Goal: Task Accomplishment & Management: Complete application form

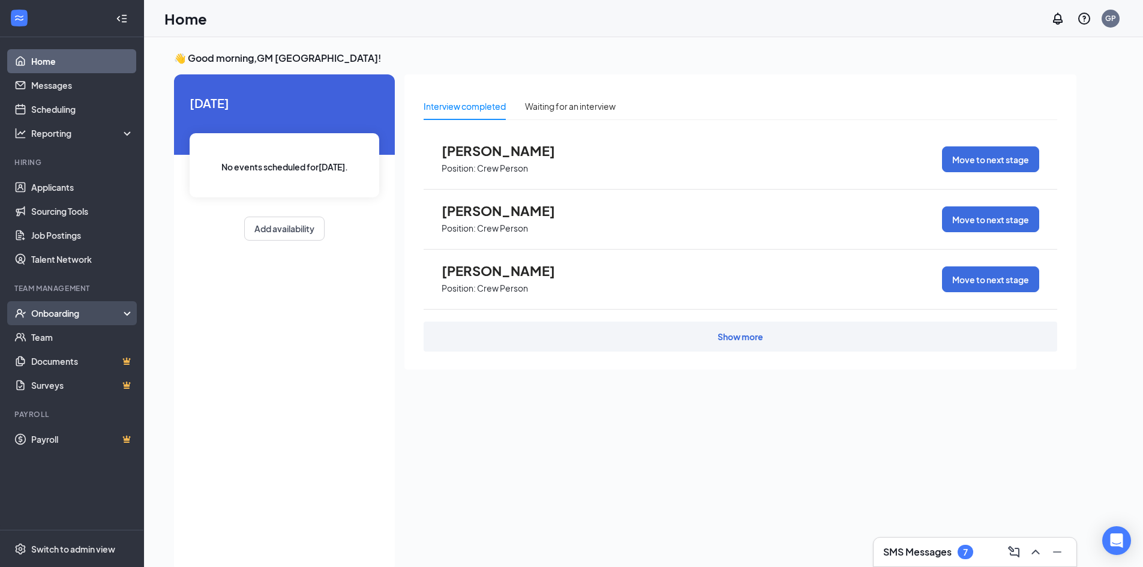
click at [86, 305] on div "Onboarding" at bounding box center [72, 313] width 144 height 24
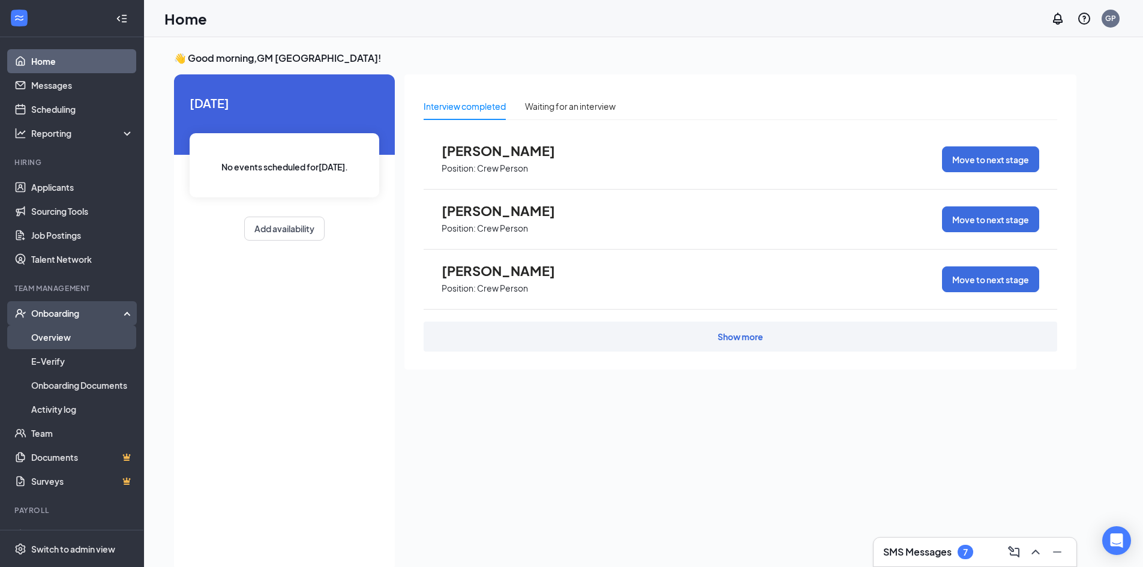
click at [84, 338] on link "Overview" at bounding box center [82, 337] width 103 height 24
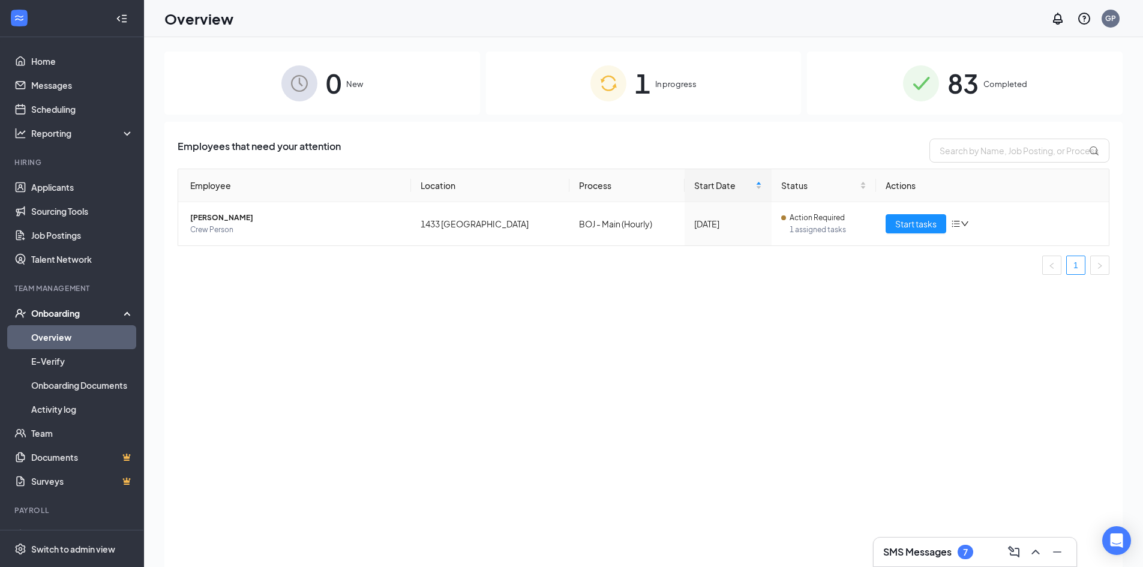
click at [686, 95] on div "1 In progress" at bounding box center [644, 83] width 316 height 63
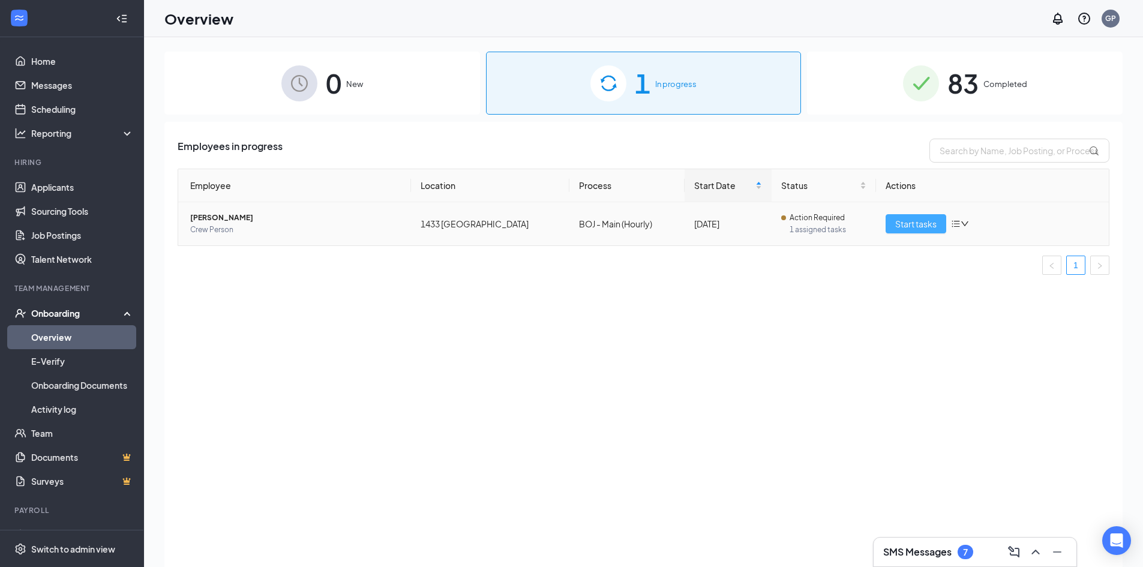
click at [900, 219] on span "Start tasks" at bounding box center [915, 223] width 41 height 13
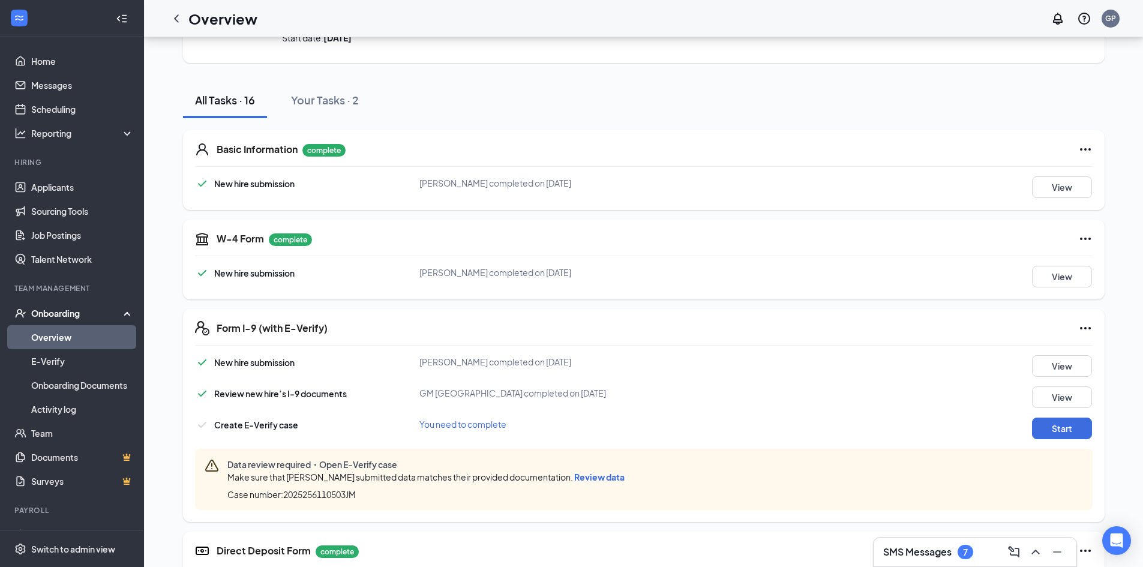
scroll to position [180, 0]
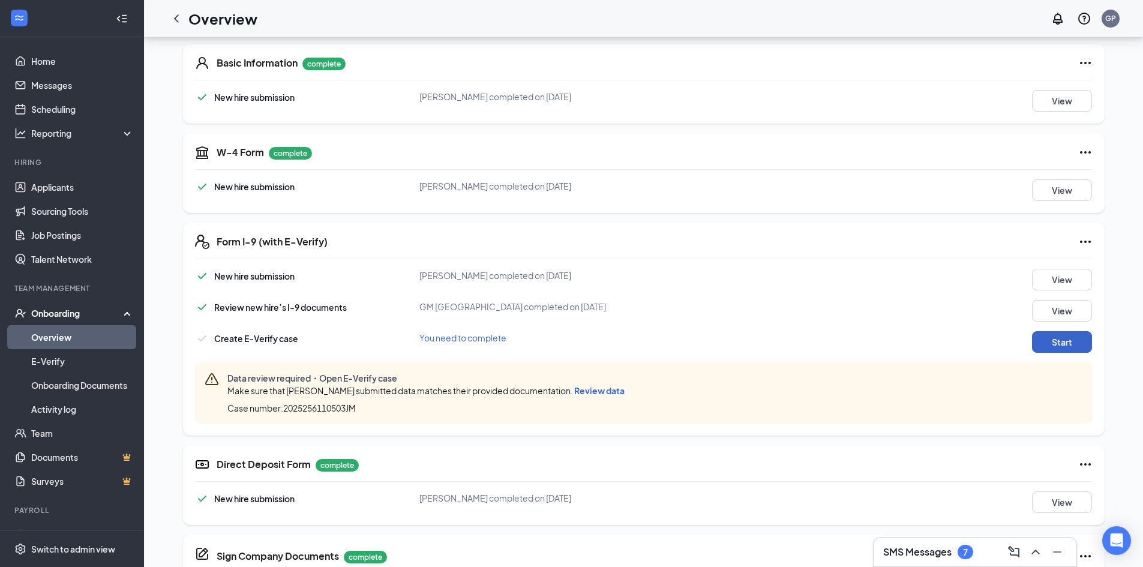
click at [1043, 339] on button "Start" at bounding box center [1062, 342] width 60 height 22
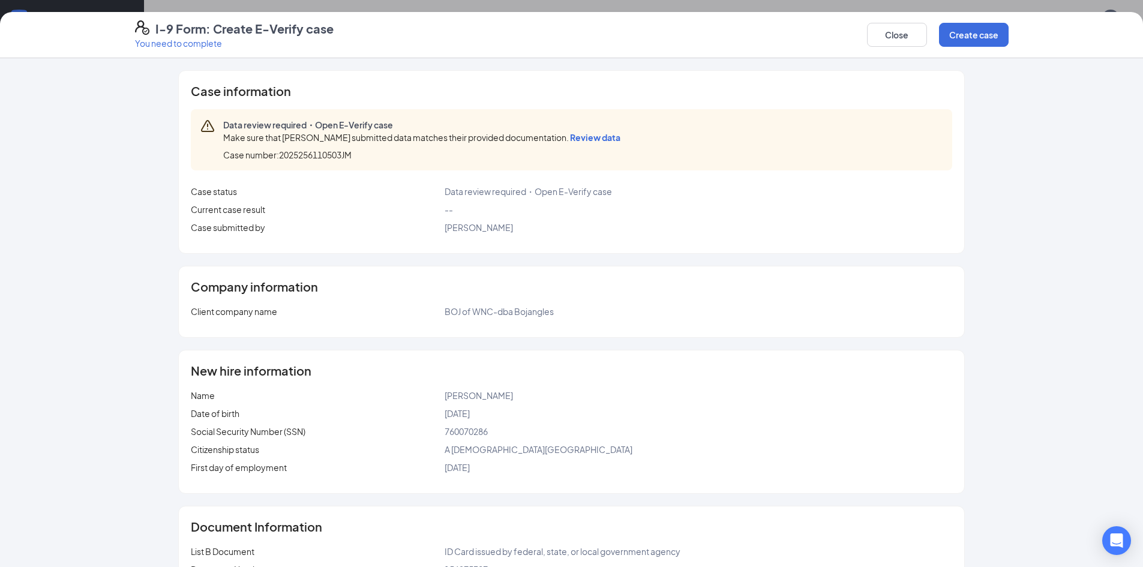
scroll to position [360, 0]
click at [595, 138] on span "Review data" at bounding box center [595, 137] width 50 height 11
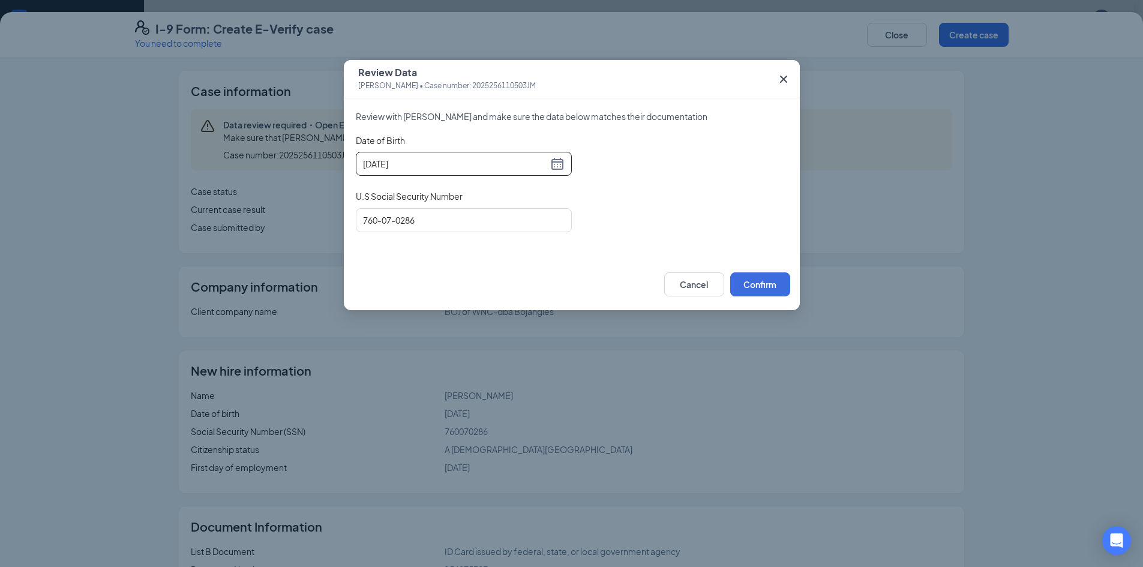
click at [569, 166] on div "[DATE]" at bounding box center [464, 164] width 216 height 24
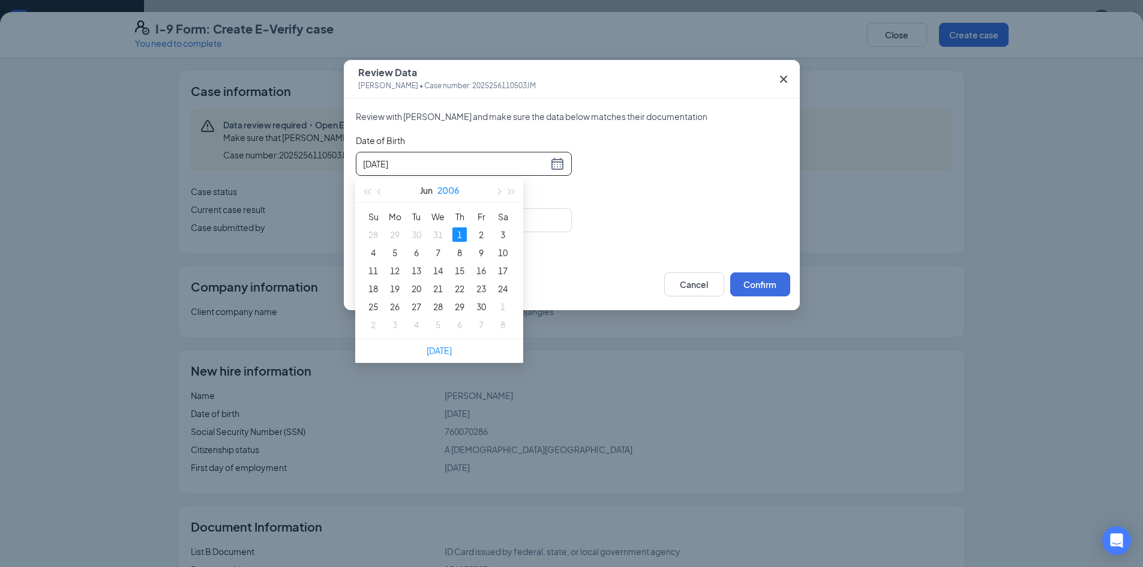
click at [454, 191] on button "2006" at bounding box center [448, 190] width 22 height 24
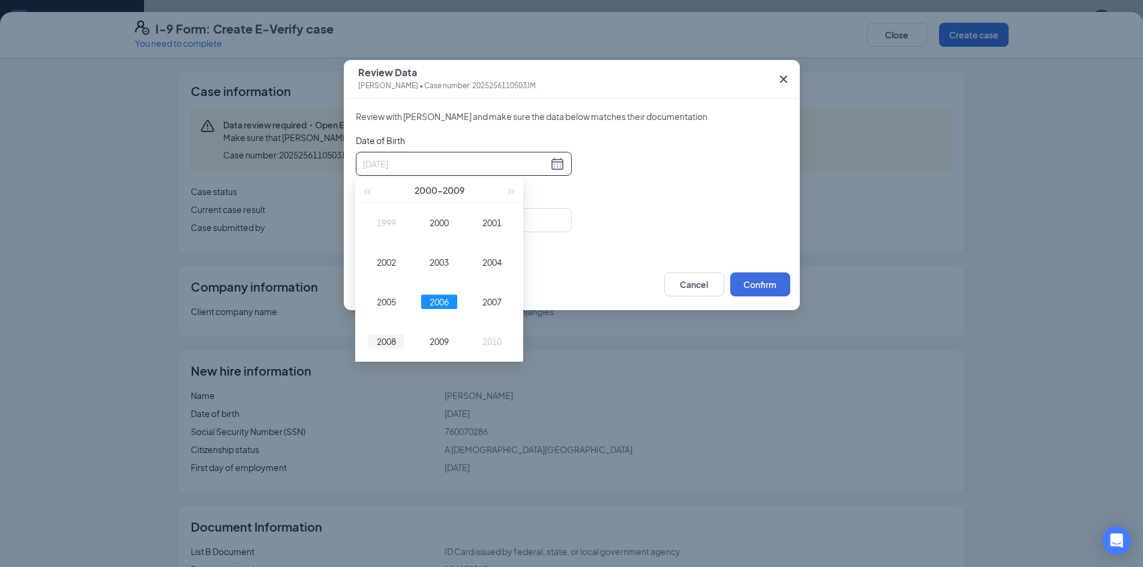
click at [395, 343] on div "2008" at bounding box center [386, 341] width 36 height 14
click at [620, 187] on div "Date of Birth [DEMOGRAPHIC_DATA] U.S Social Security Number 760-07-0286" at bounding box center [572, 190] width 432 height 112
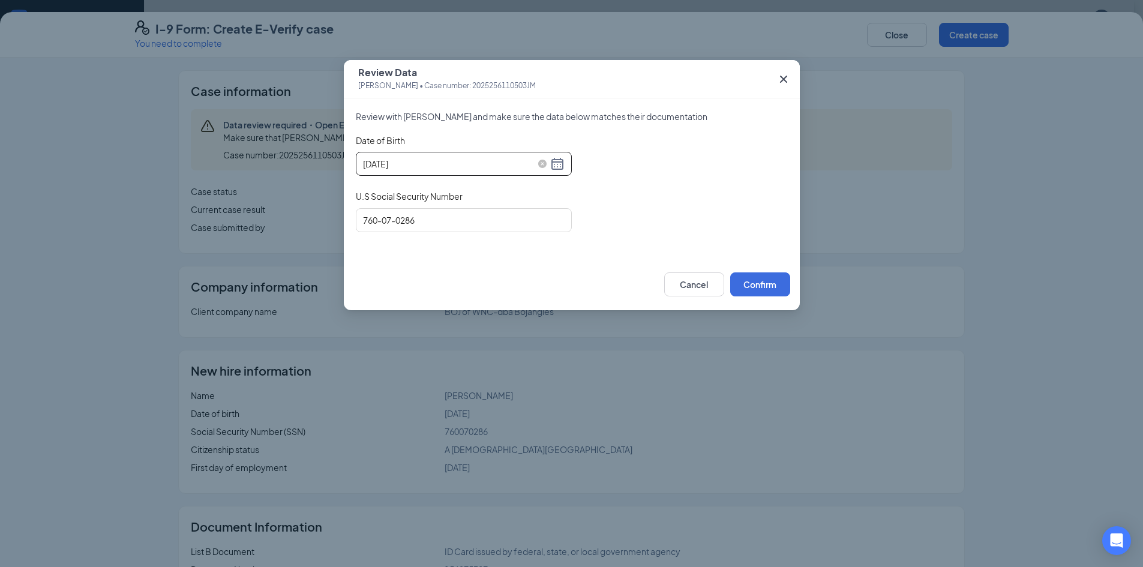
click at [384, 167] on input "[DATE]" at bounding box center [455, 163] width 185 height 13
click at [704, 217] on div "Date of Birth [DEMOGRAPHIC_DATA] U.S Social Security Number 760-07-0286" at bounding box center [572, 190] width 432 height 112
click at [556, 161] on div "[DATE]" at bounding box center [464, 164] width 202 height 14
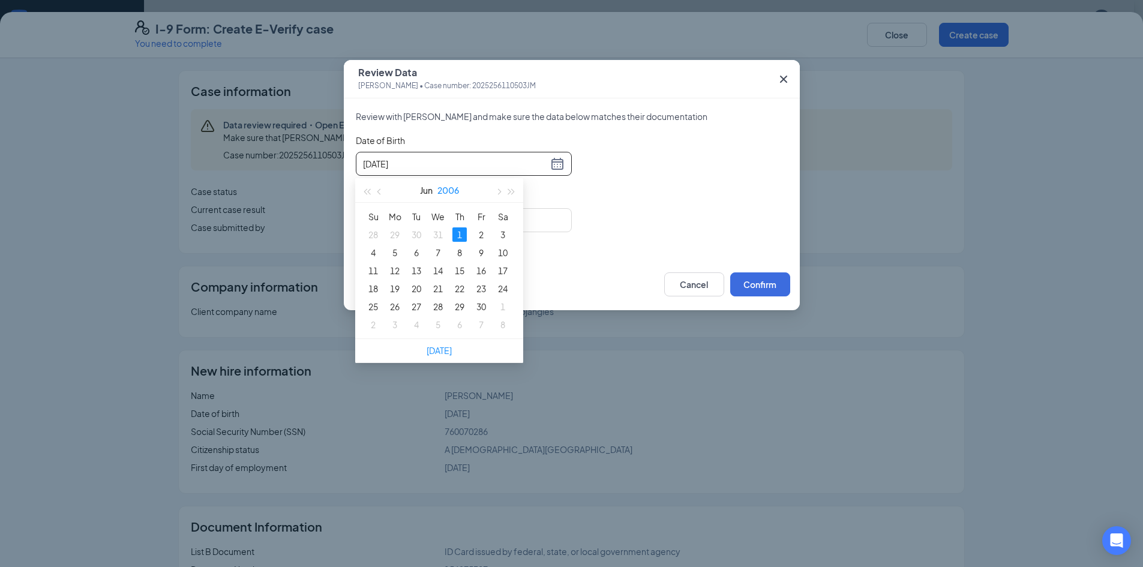
click at [454, 191] on button "2006" at bounding box center [448, 190] width 22 height 24
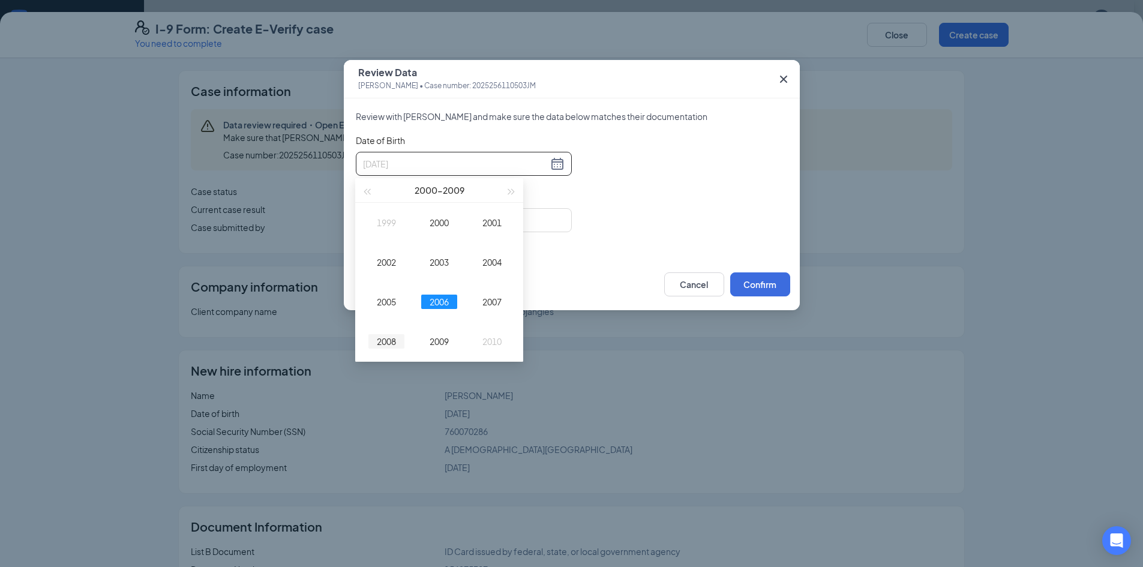
click at [388, 343] on div "2008" at bounding box center [386, 341] width 36 height 14
type input "[DATE]"
click at [375, 239] on div "1" at bounding box center [373, 234] width 14 height 14
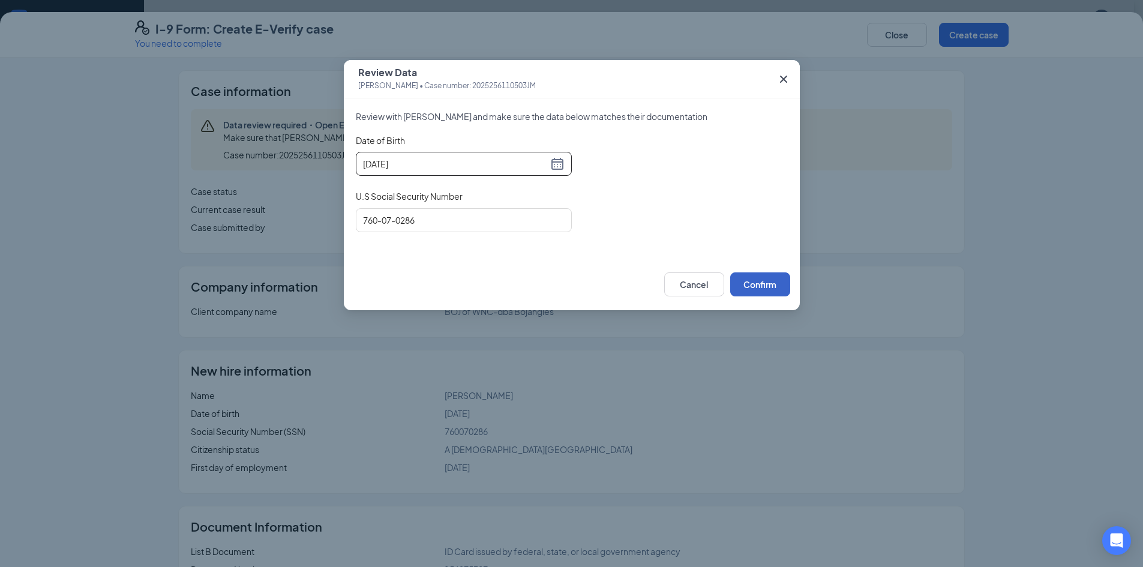
click at [753, 277] on button "Confirm" at bounding box center [760, 284] width 60 height 24
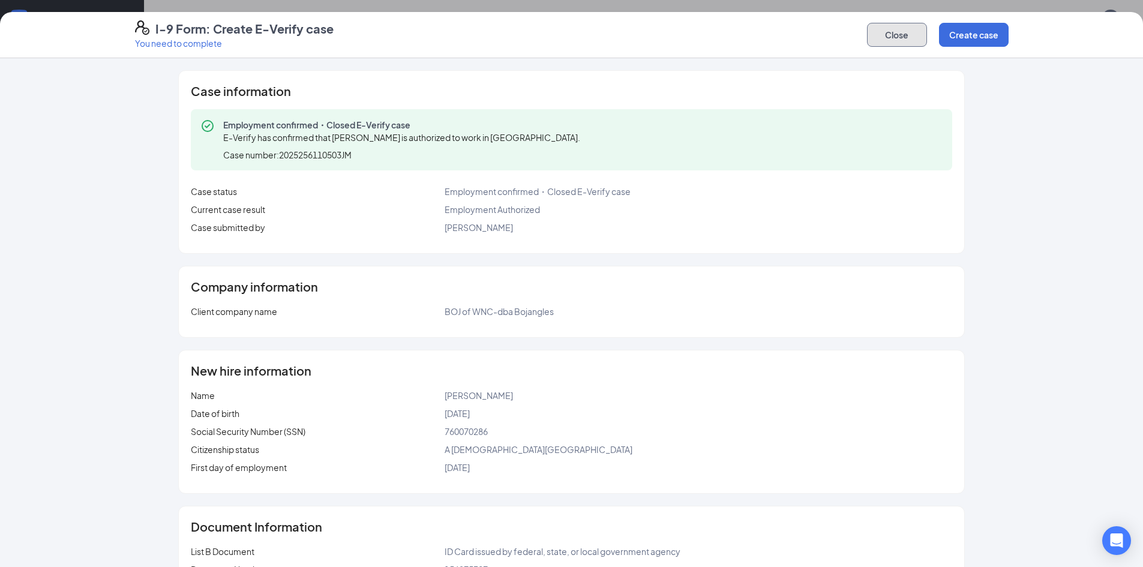
click at [899, 43] on button "Close" at bounding box center [897, 35] width 60 height 24
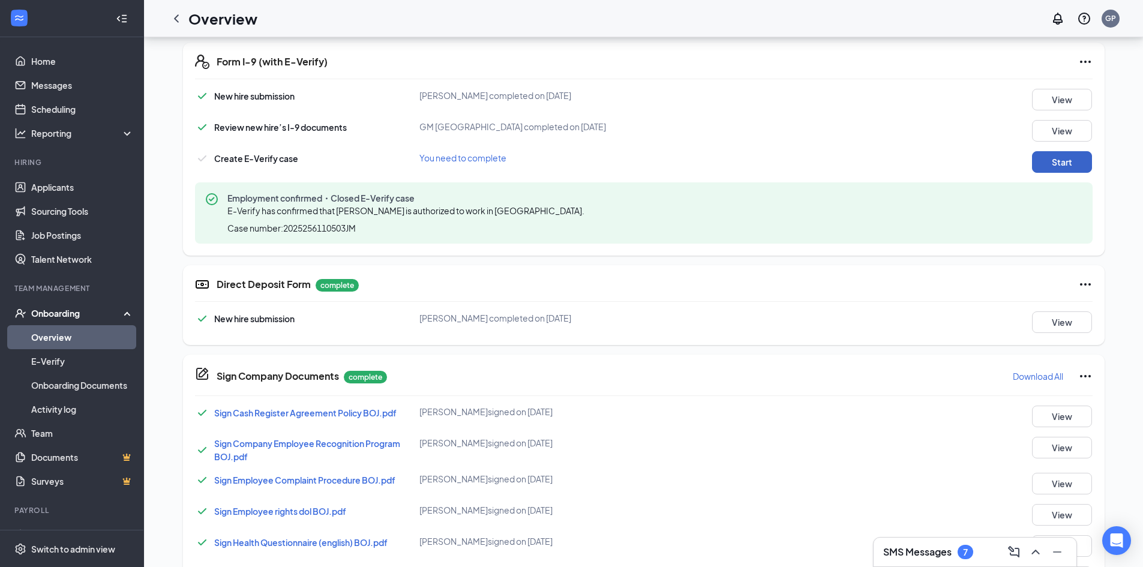
click at [1075, 160] on button "Start" at bounding box center [1062, 162] width 60 height 22
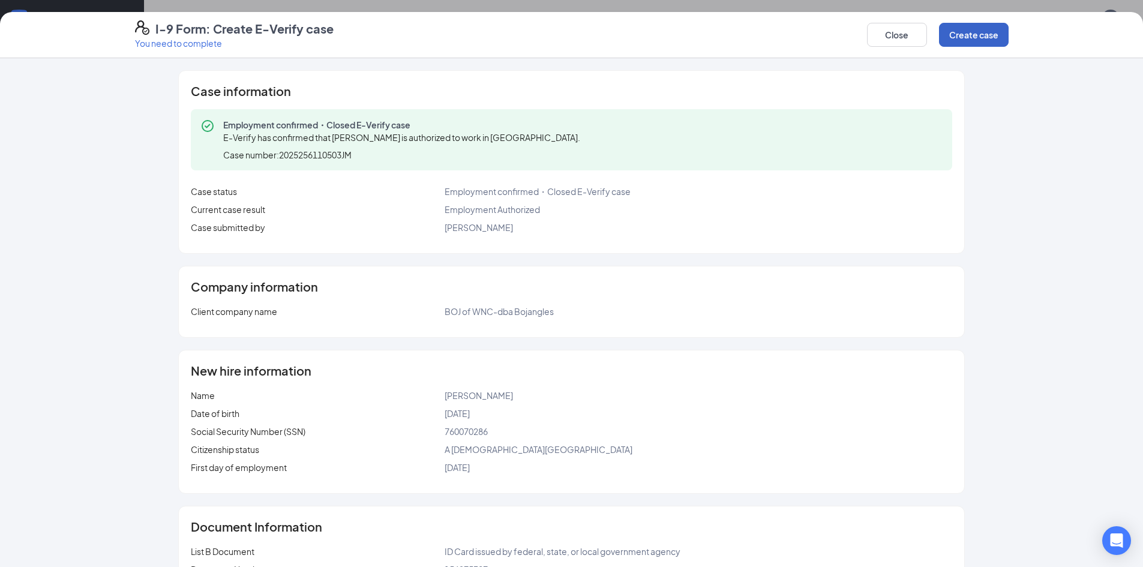
click at [988, 32] on button "Create case" at bounding box center [974, 35] width 70 height 24
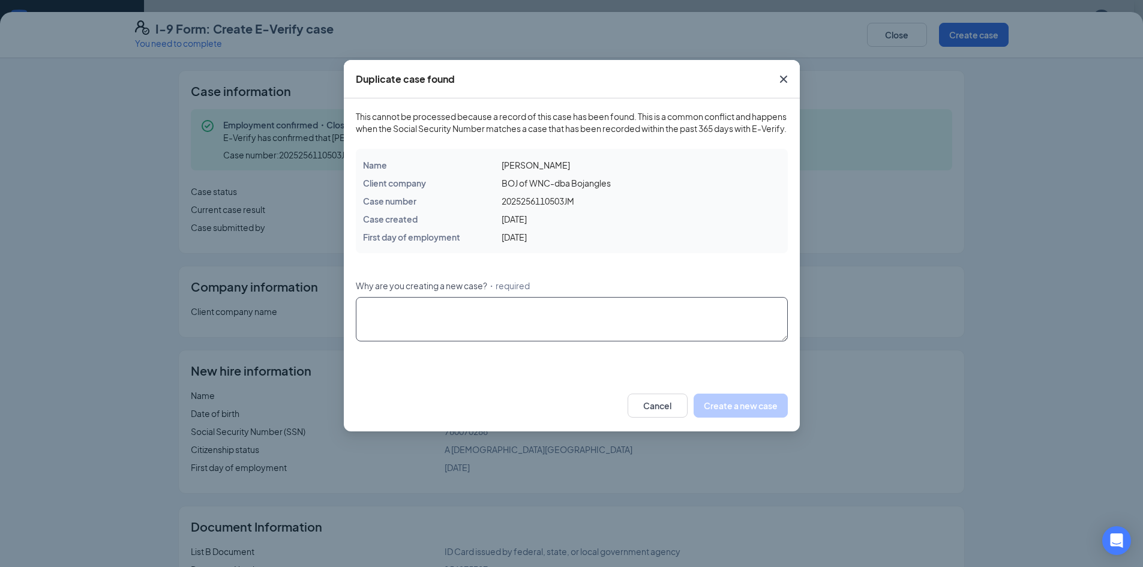
click at [614, 328] on textarea "Why are you creating a new case? ・required" at bounding box center [572, 319] width 432 height 44
type textarea "info was incorrect"
click at [743, 412] on button "Create a new case" at bounding box center [740, 406] width 94 height 24
click at [778, 83] on icon "Cross" at bounding box center [783, 79] width 14 height 14
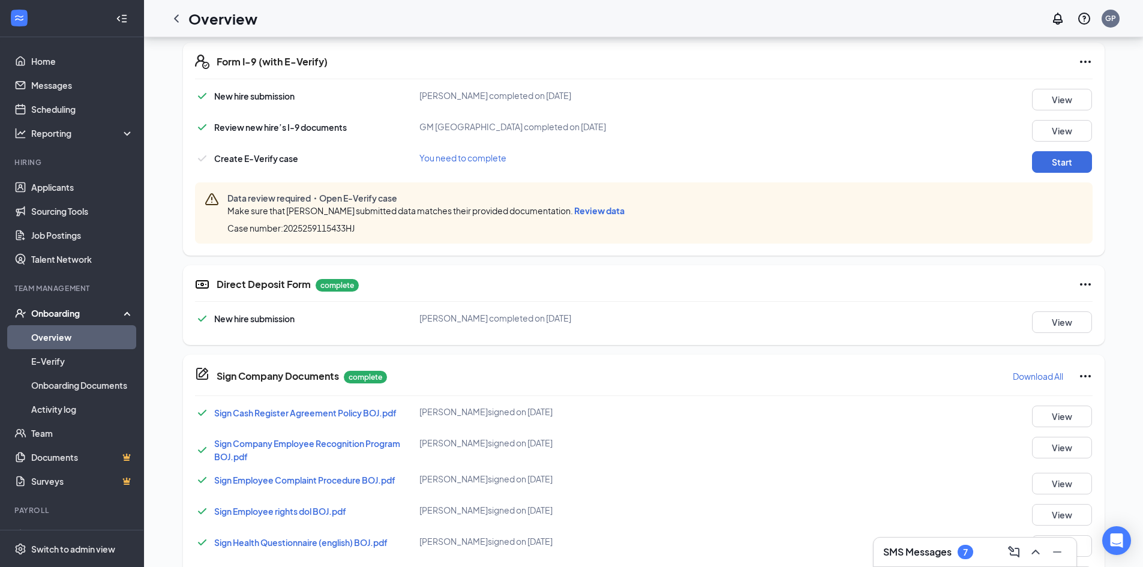
click at [589, 209] on span "Review data" at bounding box center [599, 210] width 50 height 11
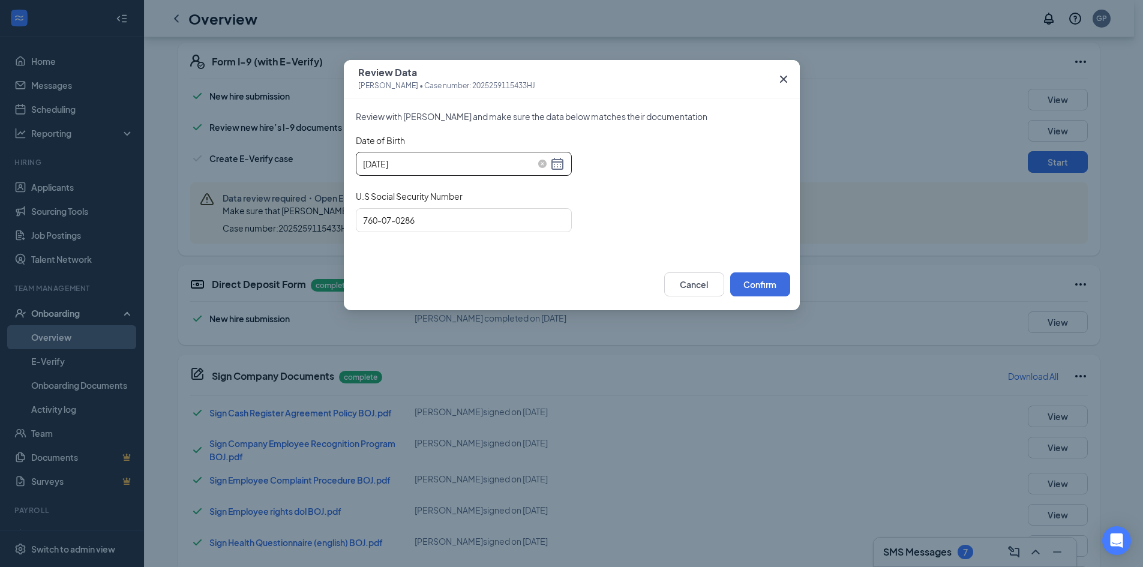
click at [559, 166] on div "[DATE]" at bounding box center [464, 164] width 202 height 14
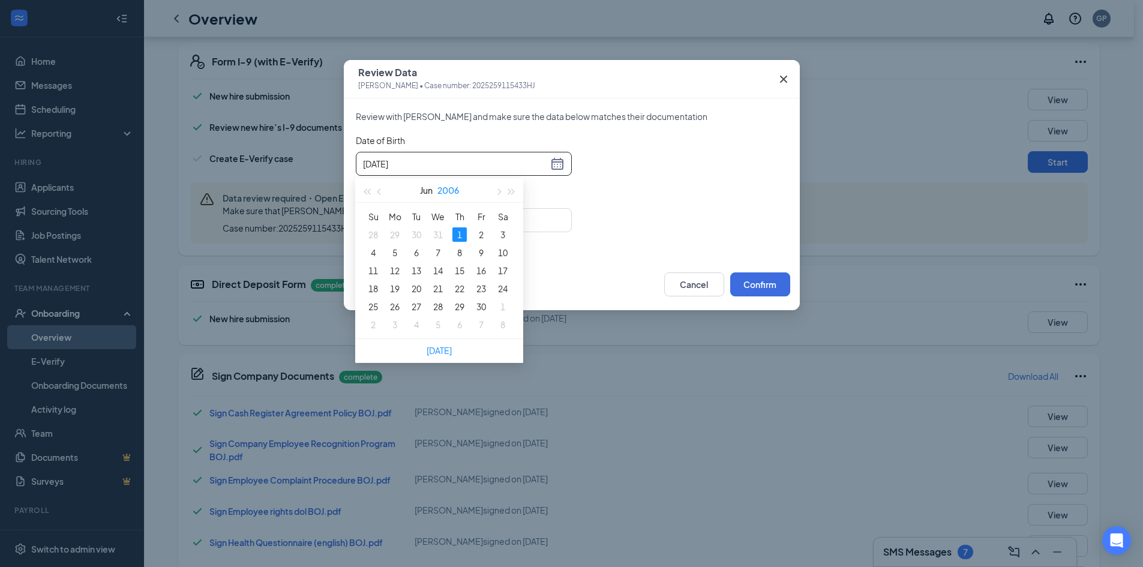
click at [451, 190] on button "2006" at bounding box center [448, 190] width 22 height 24
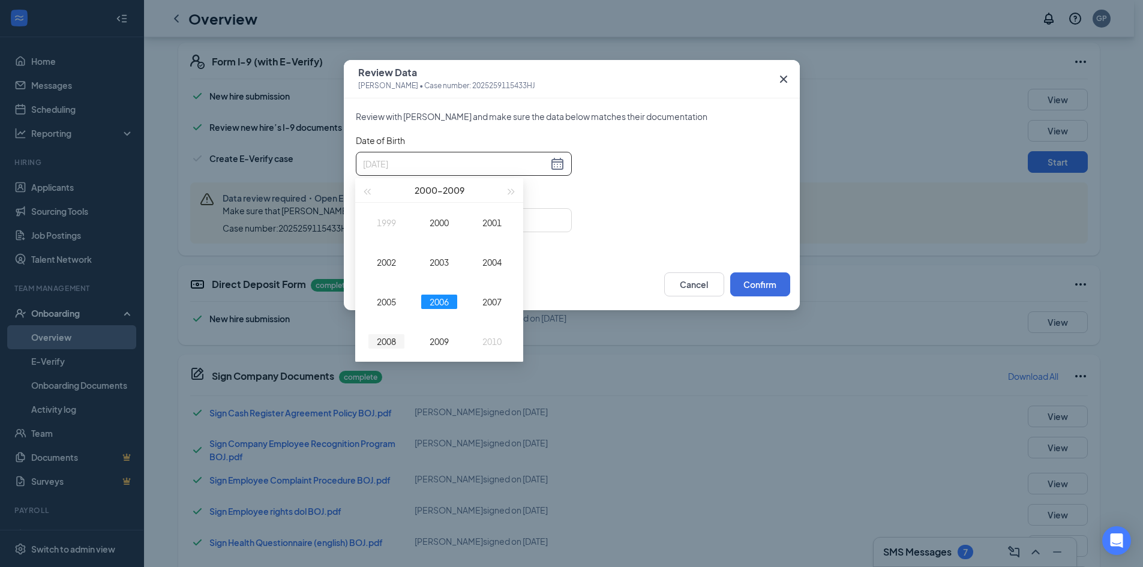
click at [383, 339] on div "2008" at bounding box center [386, 341] width 36 height 14
type input "[DATE]"
click at [373, 237] on div "1" at bounding box center [373, 234] width 14 height 14
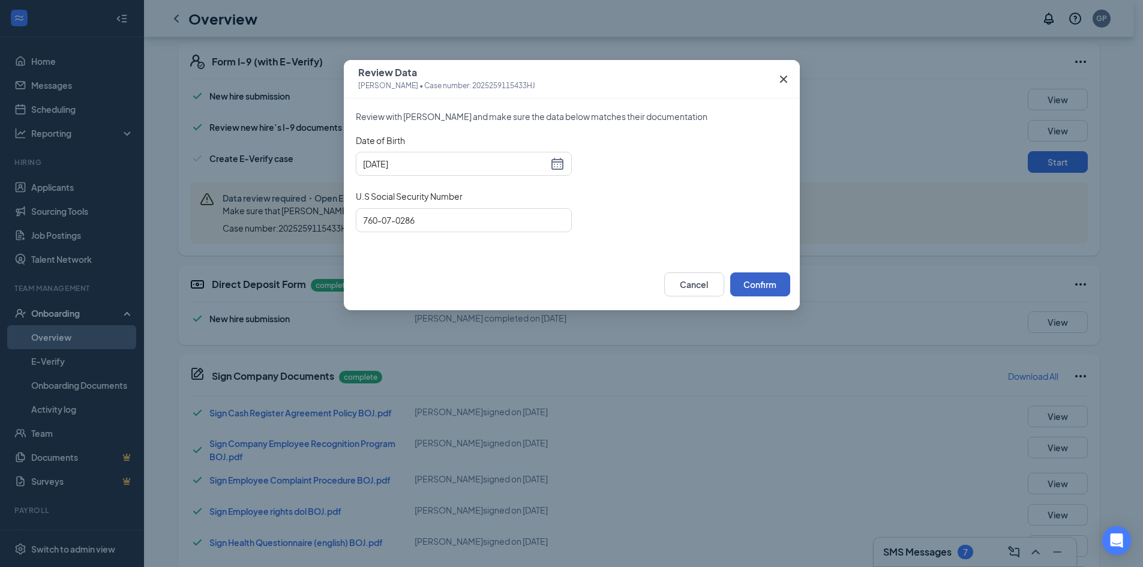
click at [752, 285] on button "Confirm" at bounding box center [760, 284] width 60 height 24
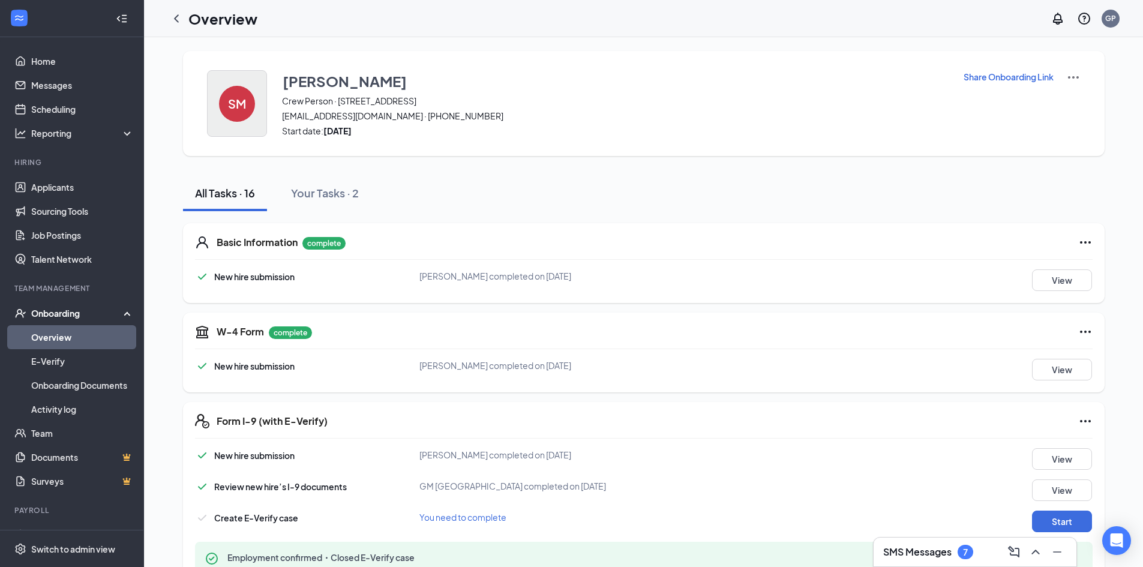
scroll to position [0, 0]
click at [62, 314] on div "Onboarding" at bounding box center [77, 313] width 92 height 12
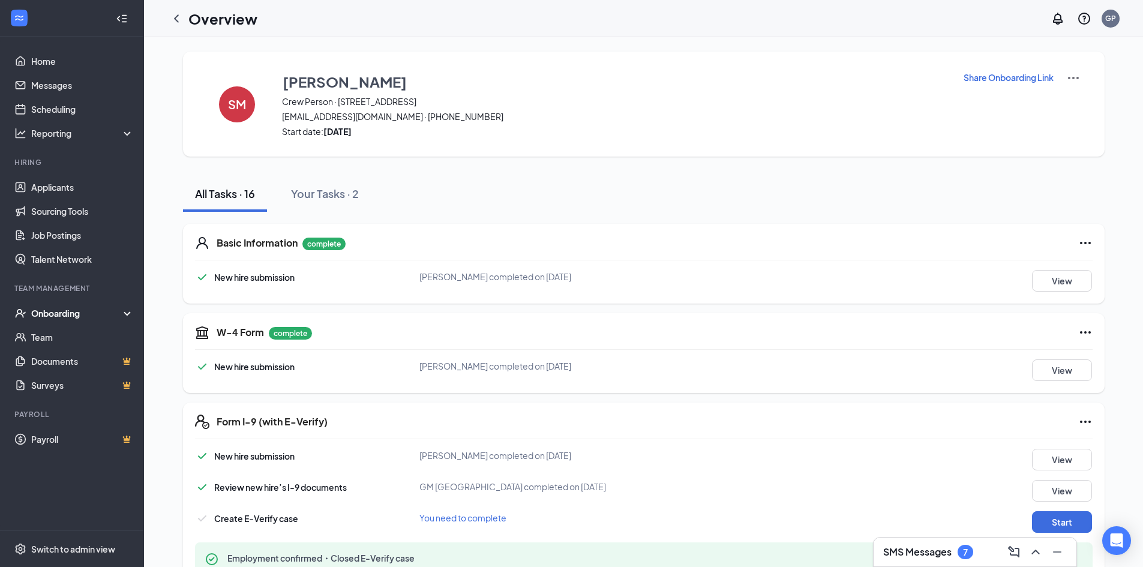
click at [61, 312] on div "Onboarding" at bounding box center [77, 313] width 92 height 12
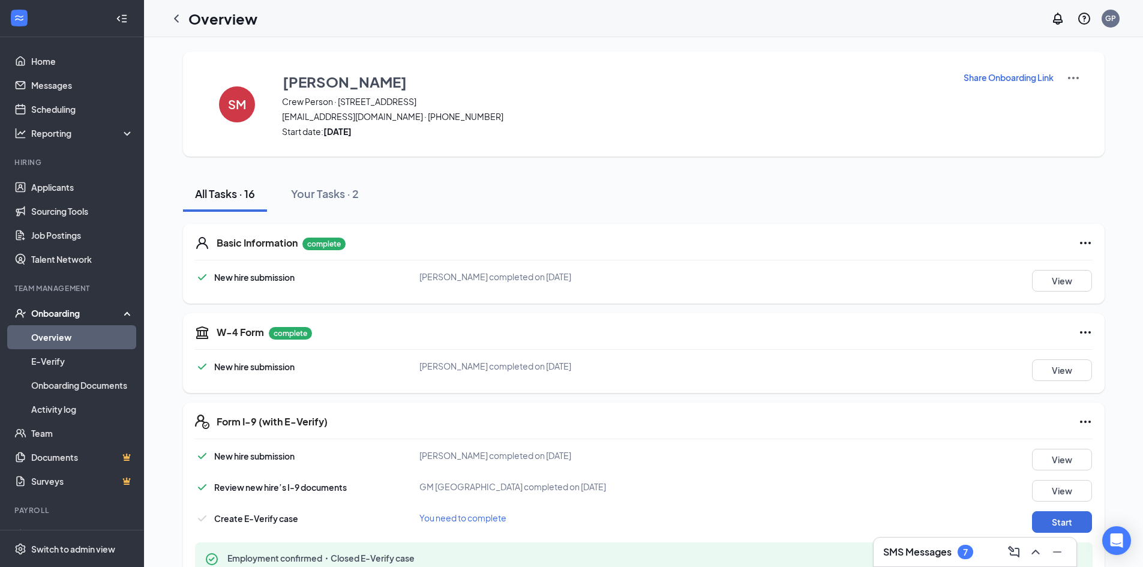
click at [47, 333] on link "Overview" at bounding box center [82, 337] width 103 height 24
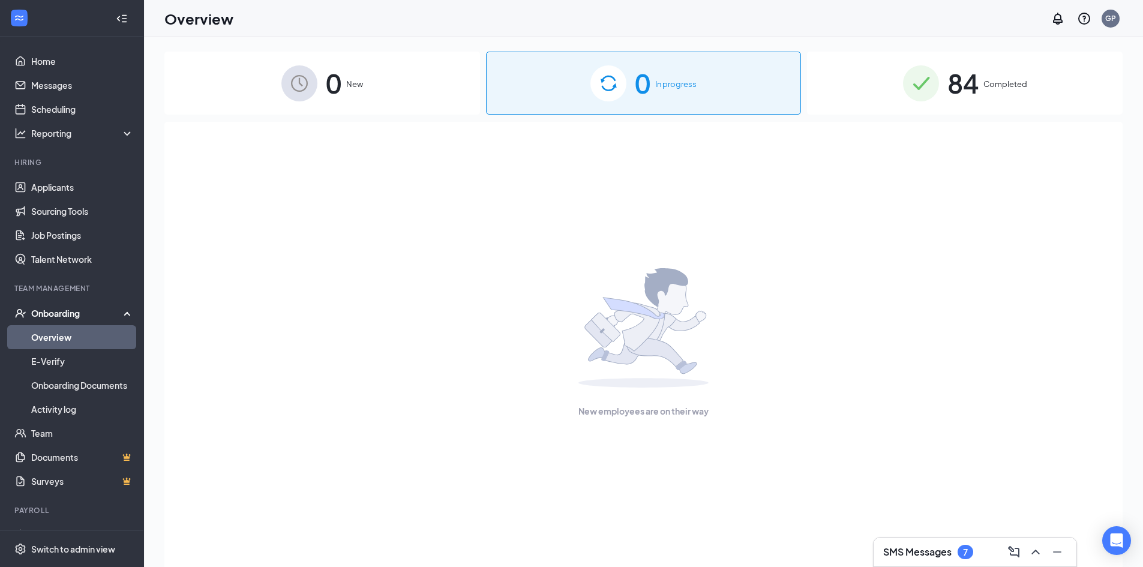
click at [423, 90] on div "0 New" at bounding box center [322, 83] width 316 height 63
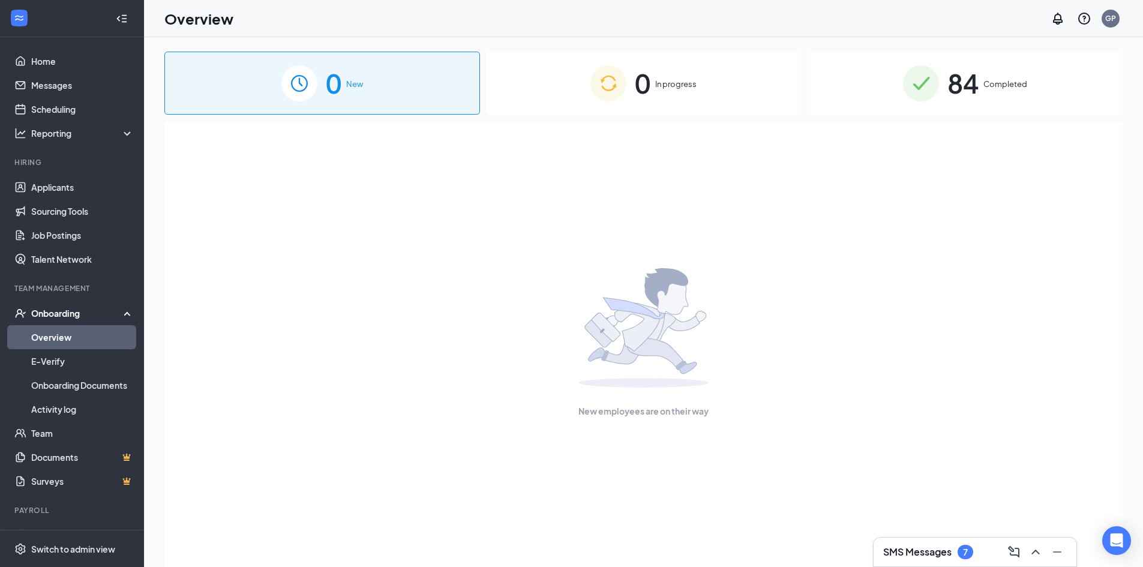
click at [634, 100] on div "0 In progress" at bounding box center [644, 83] width 316 height 63
